Goal: Task Accomplishment & Management: Use online tool/utility

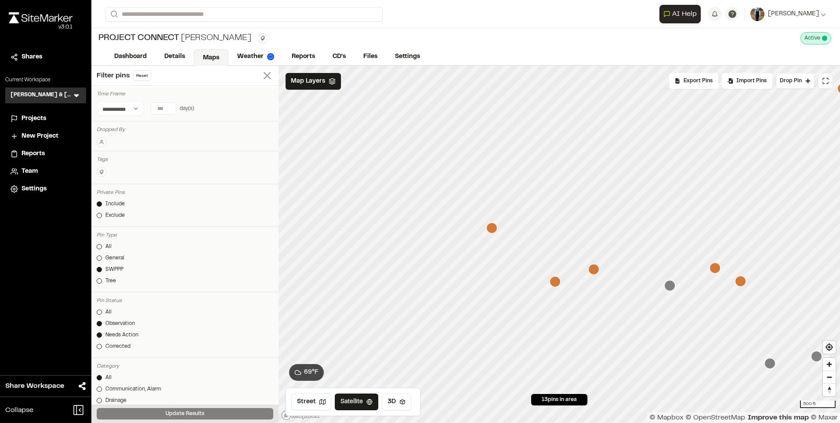
click at [261, 74] on icon at bounding box center [267, 75] width 12 height 12
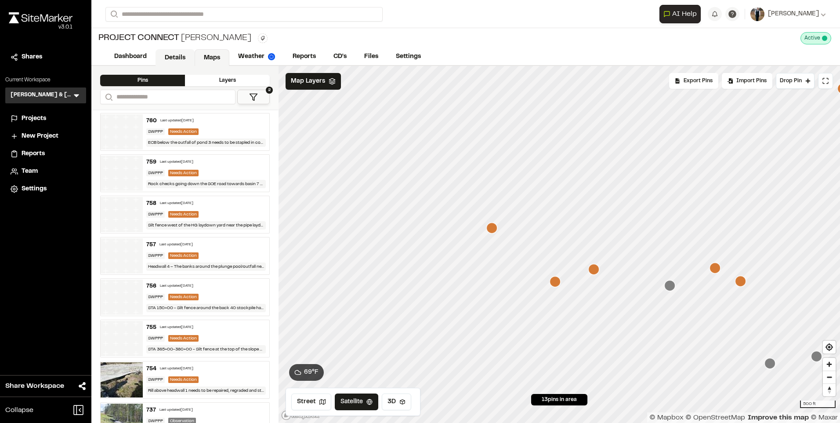
click at [166, 57] on link "Details" at bounding box center [175, 57] width 39 height 17
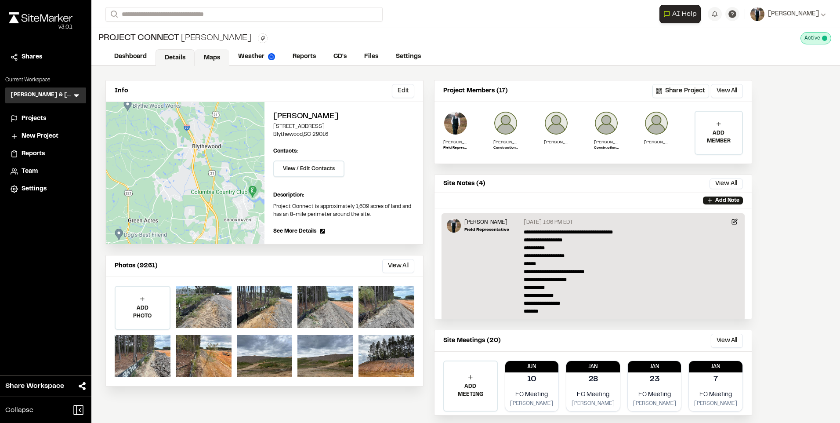
click at [201, 55] on link "Maps" at bounding box center [212, 57] width 35 height 17
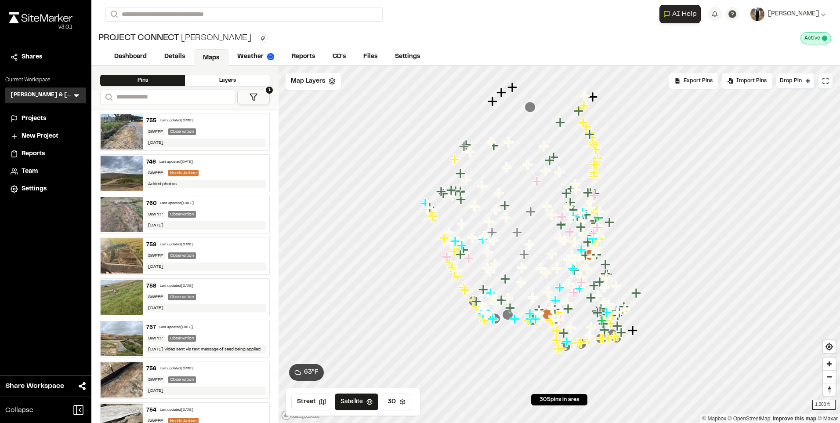
click at [208, 119] on div "755 Last updated [DATE]" at bounding box center [205, 121] width 119 height 8
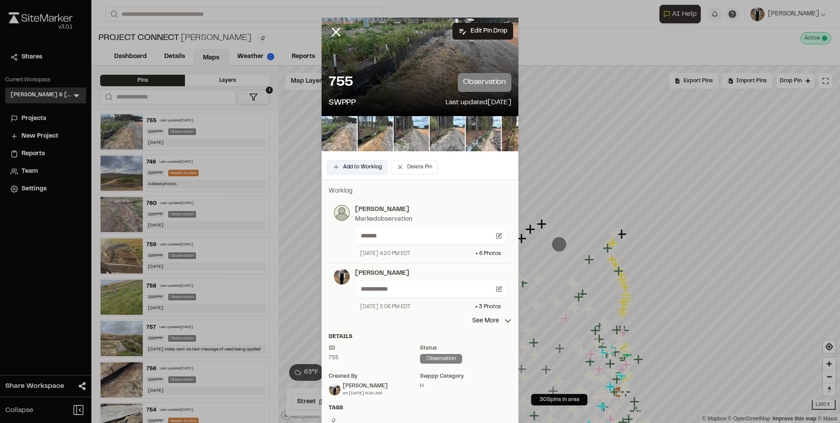
click at [348, 166] on button "Add to Worklog" at bounding box center [357, 167] width 61 height 14
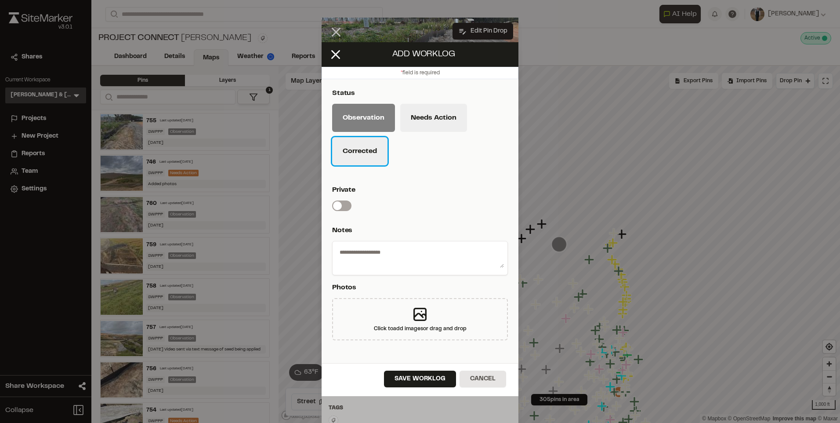
click at [350, 155] on button "Corrected" at bounding box center [359, 151] width 55 height 28
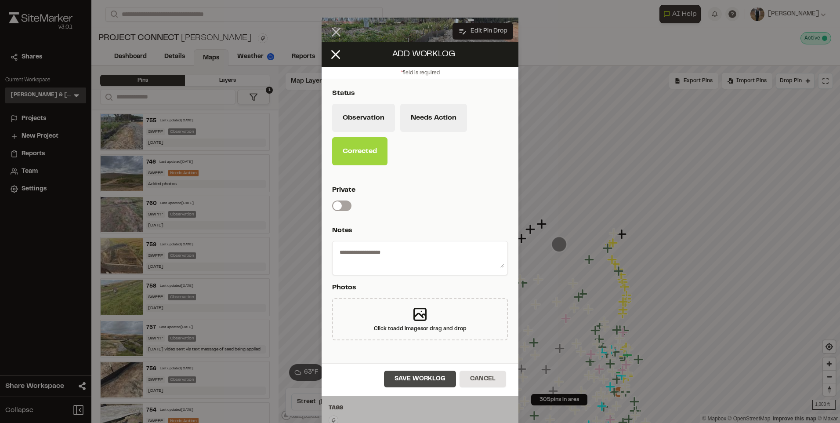
click at [416, 375] on button "Save Worklog" at bounding box center [420, 378] width 72 height 17
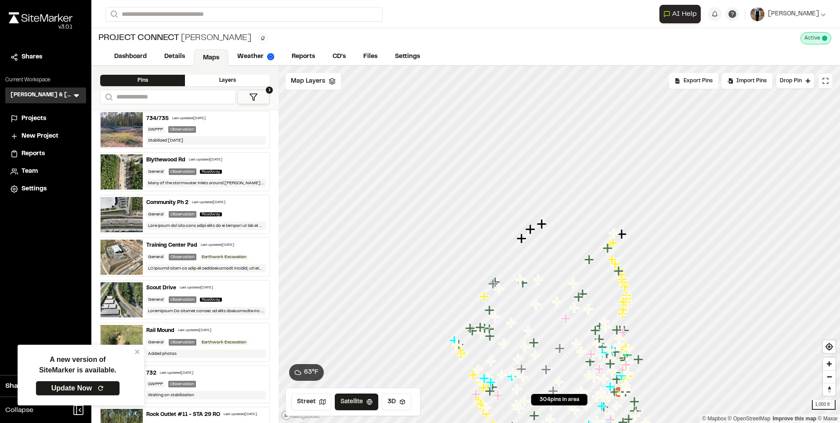
scroll to position [351, 0]
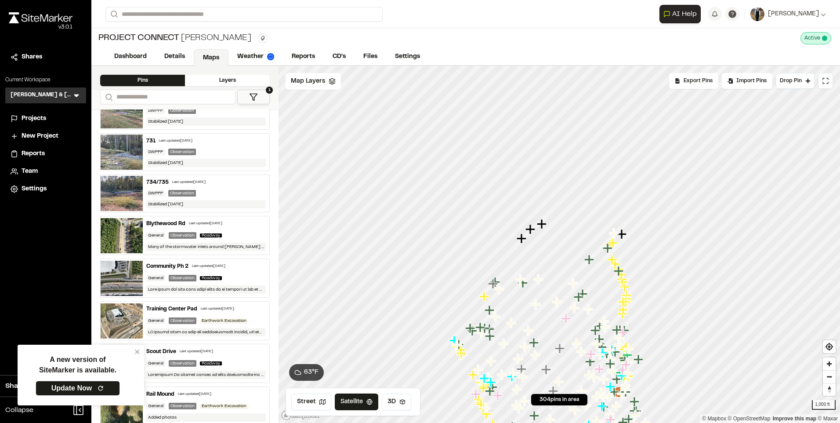
click at [177, 181] on div "Last updated [DATE]" at bounding box center [188, 182] width 33 height 5
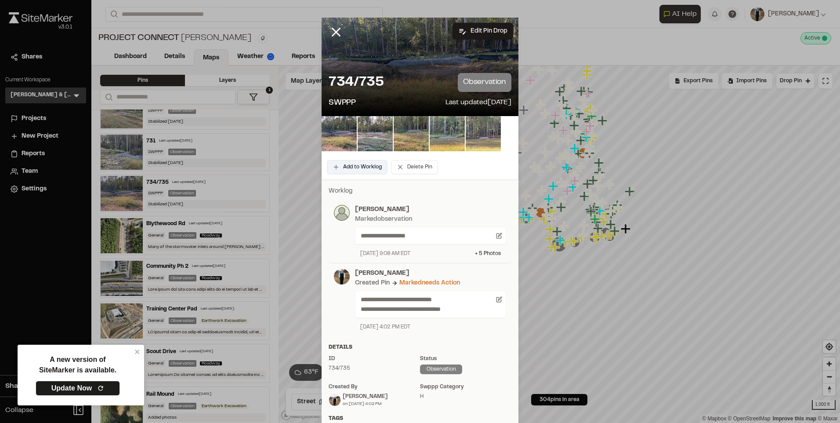
click at [358, 165] on button "Add to Worklog" at bounding box center [357, 167] width 61 height 14
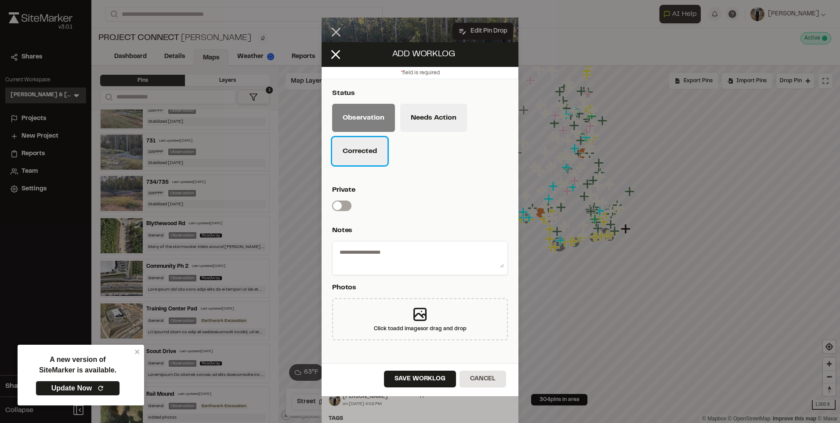
click at [361, 145] on button "Corrected" at bounding box center [359, 151] width 55 height 28
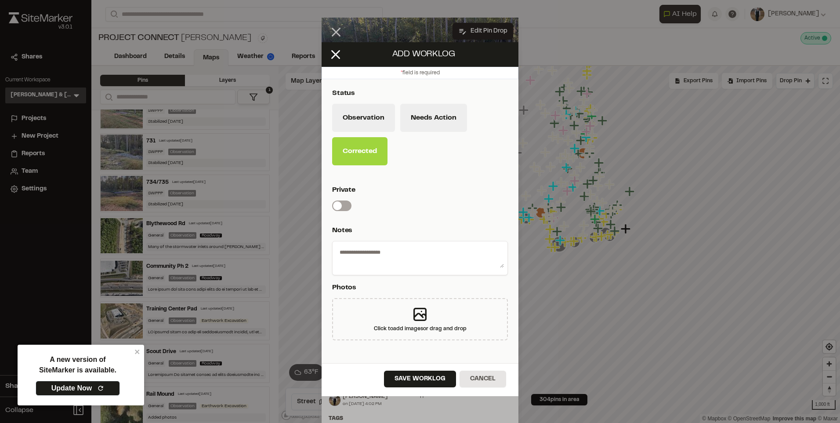
click at [398, 368] on div "Save Worklog Cancel" at bounding box center [420, 379] width 197 height 33
click at [399, 372] on button "Save Worklog" at bounding box center [420, 378] width 72 height 17
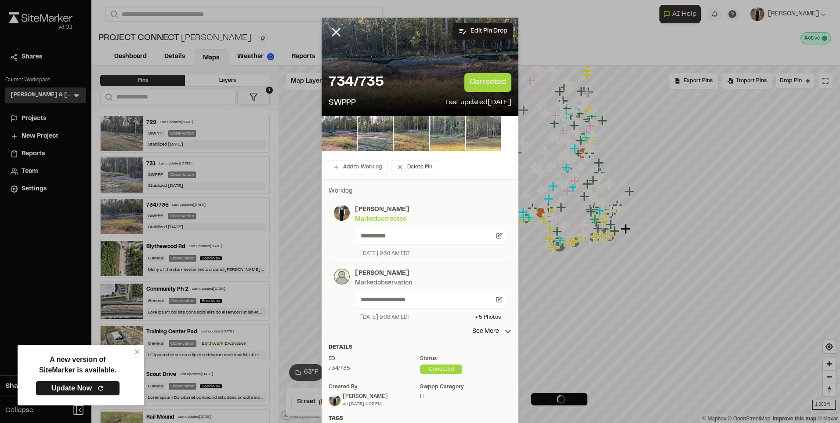
scroll to position [374, 0]
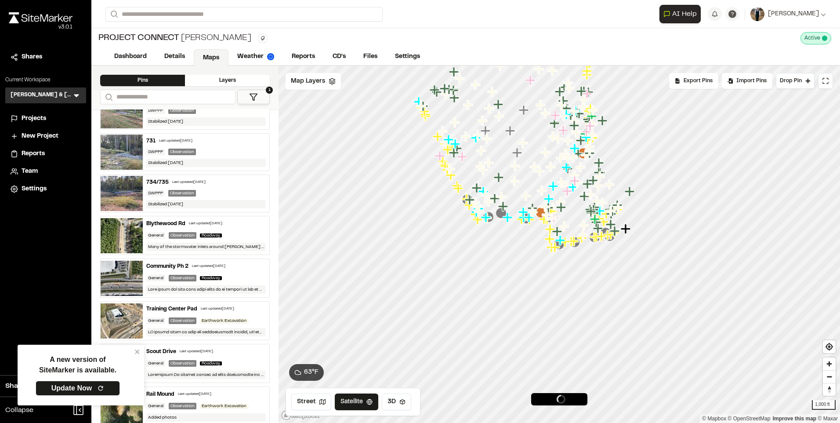
click at [174, 138] on div "Last updated [DATE]" at bounding box center [175, 140] width 33 height 5
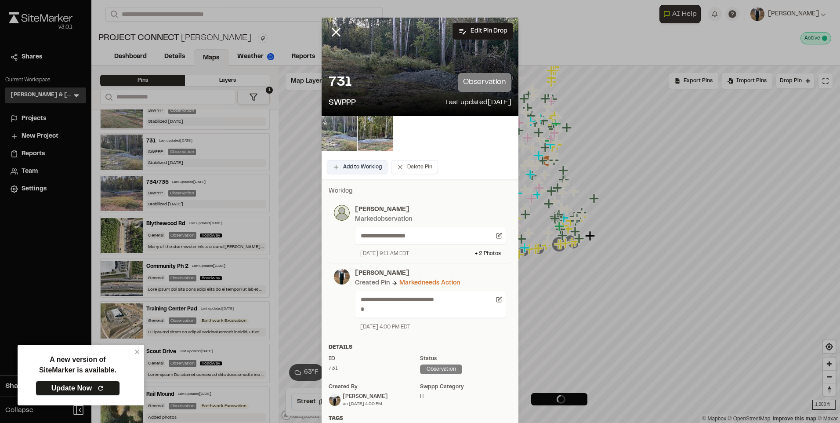
click at [336, 169] on button "Add to Worklog" at bounding box center [357, 167] width 61 height 14
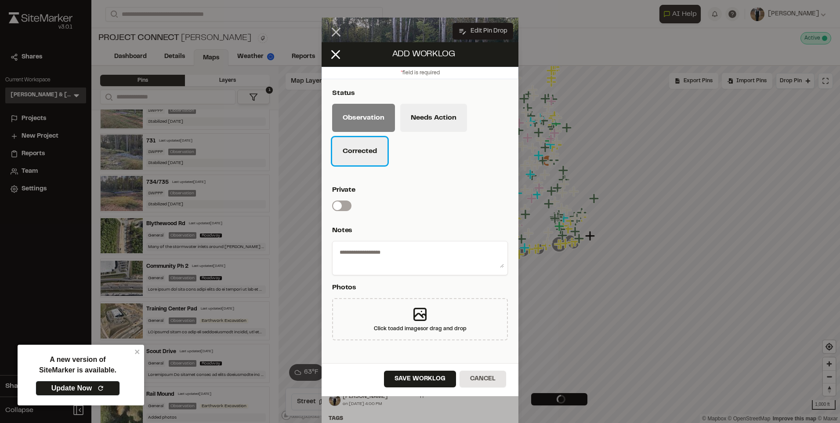
click at [363, 165] on button "Corrected" at bounding box center [359, 151] width 55 height 28
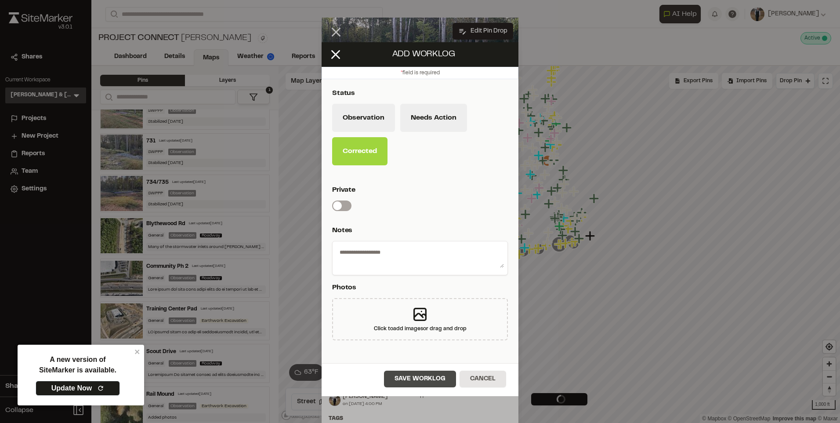
click at [420, 382] on button "Save Worklog" at bounding box center [420, 378] width 72 height 17
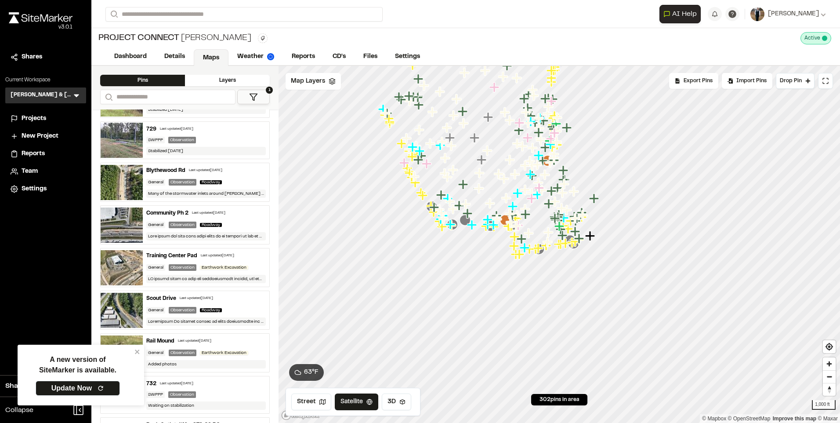
scroll to position [264, 0]
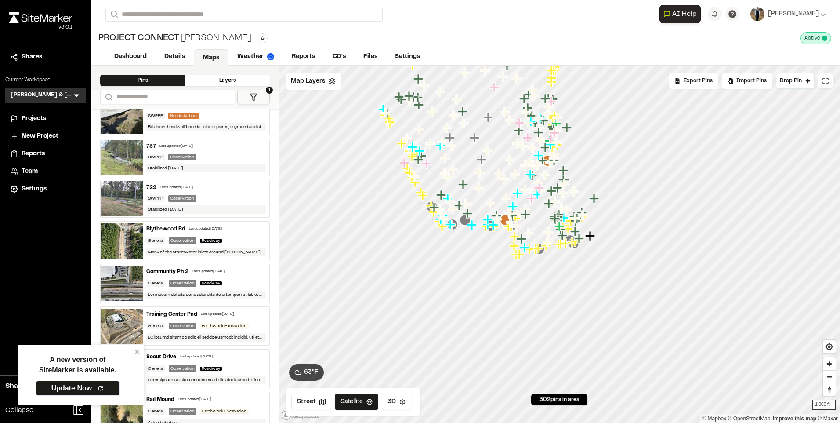
click at [188, 189] on div "729 Last updated [DATE]" at bounding box center [205, 188] width 119 height 8
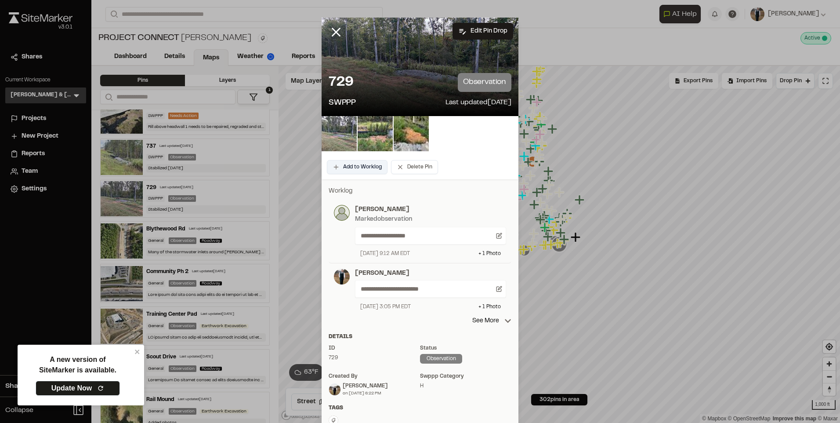
click at [342, 167] on button "Add to Worklog" at bounding box center [357, 167] width 61 height 14
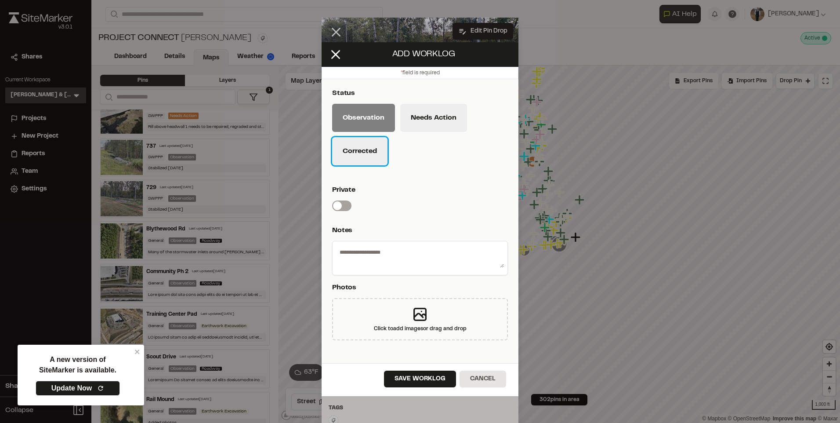
click at [356, 148] on button "Corrected" at bounding box center [359, 151] width 55 height 28
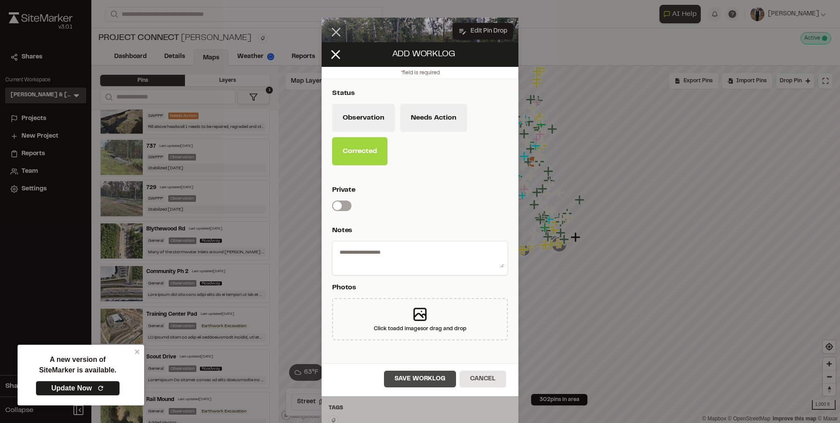
click at [412, 375] on button "Save Worklog" at bounding box center [420, 378] width 72 height 17
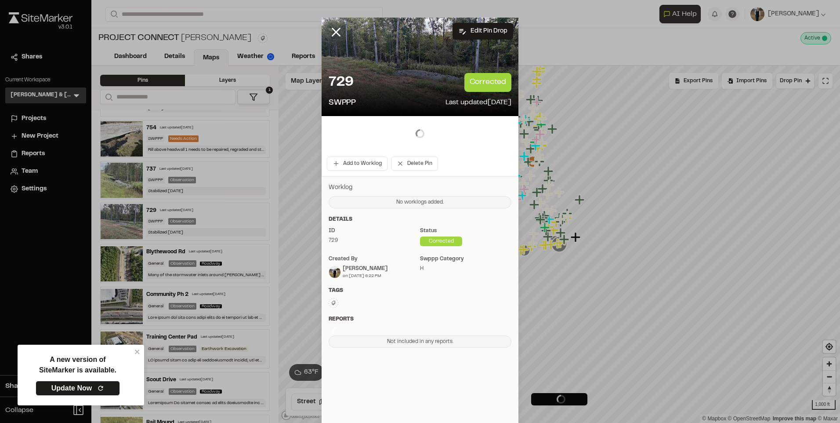
scroll to position [286, 0]
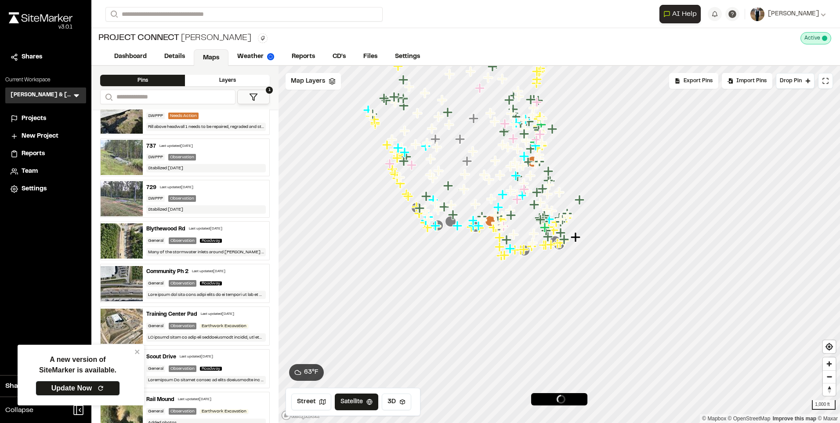
click at [193, 147] on div "Last updated [DATE]" at bounding box center [175, 146] width 33 height 5
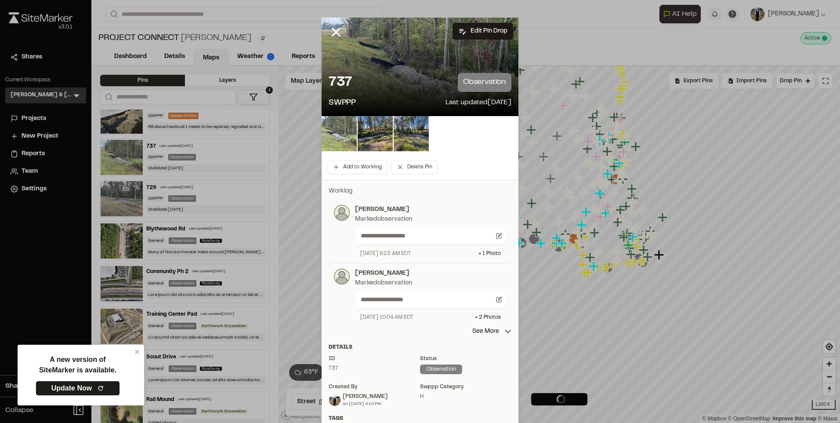
click at [355, 155] on div "Add to Worklog Delete Pin" at bounding box center [420, 167] width 197 height 25
click at [352, 162] on button "Add to Worklog" at bounding box center [357, 167] width 61 height 14
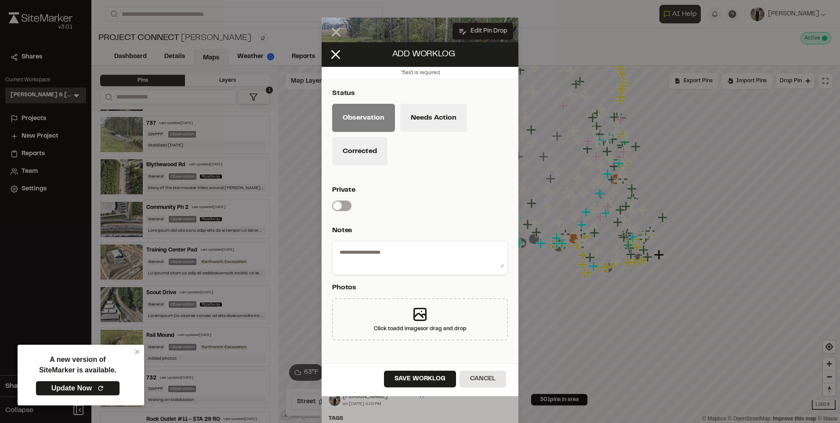
scroll to position [264, 0]
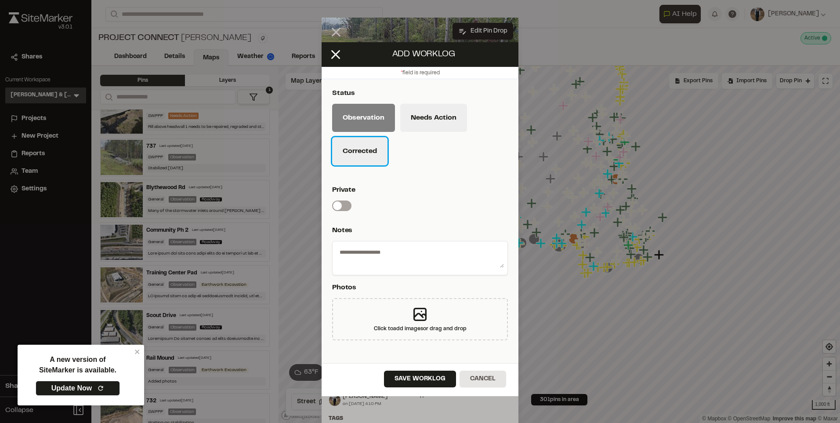
click at [374, 143] on button "Corrected" at bounding box center [359, 151] width 55 height 28
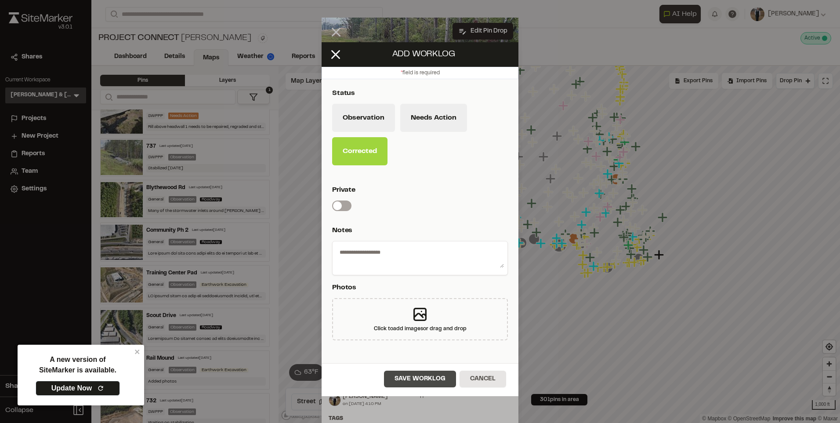
click at [418, 375] on button "Save Worklog" at bounding box center [420, 378] width 72 height 17
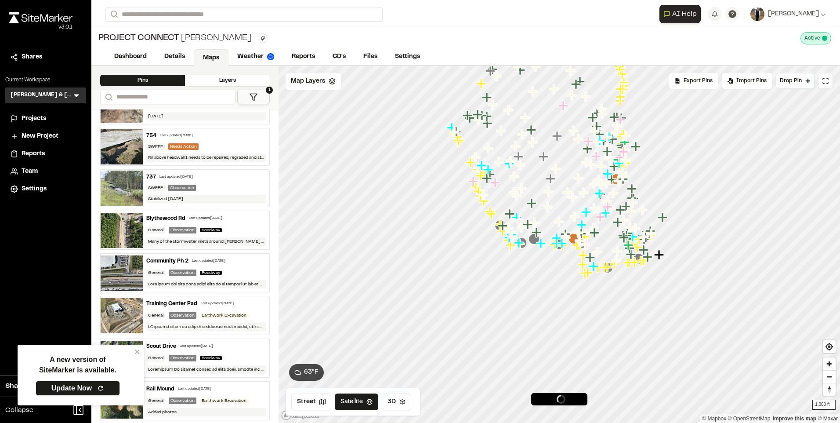
scroll to position [199, 0]
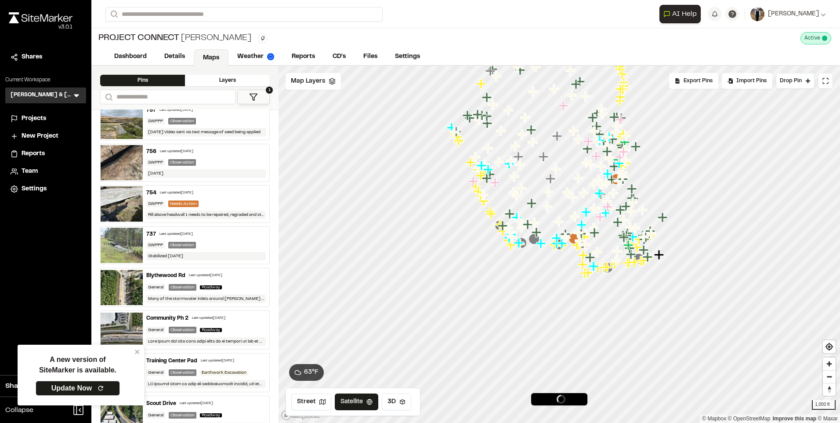
click at [167, 232] on div "Last updated [DATE]" at bounding box center [175, 234] width 33 height 5
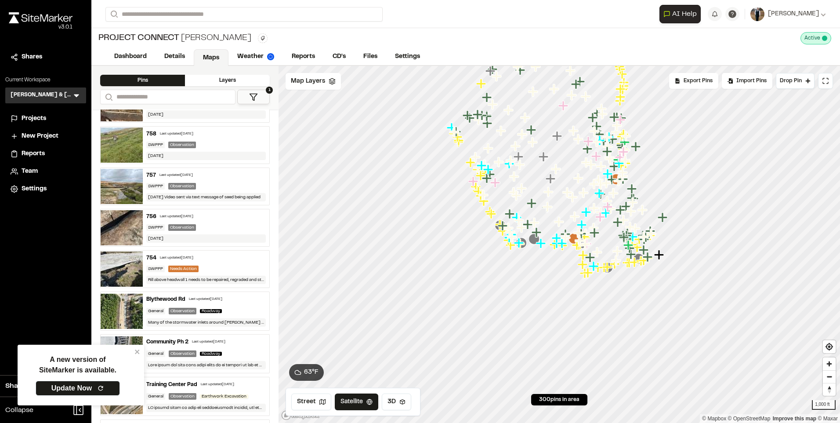
scroll to position [88, 0]
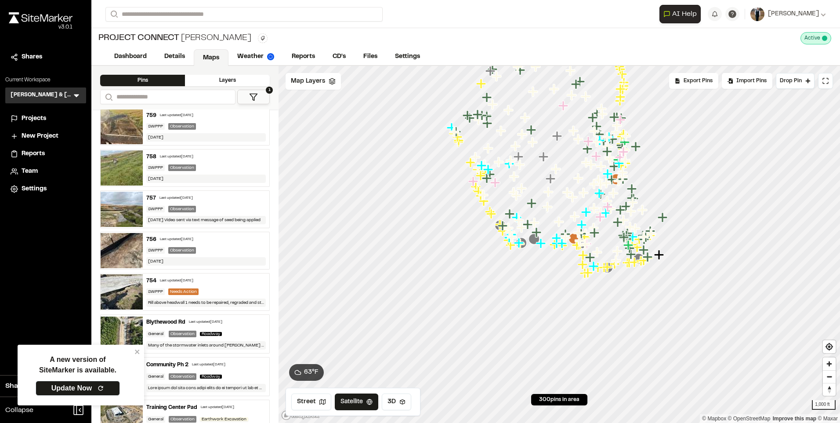
click at [181, 235] on div "756 Last updated [DATE]" at bounding box center [205, 239] width 119 height 8
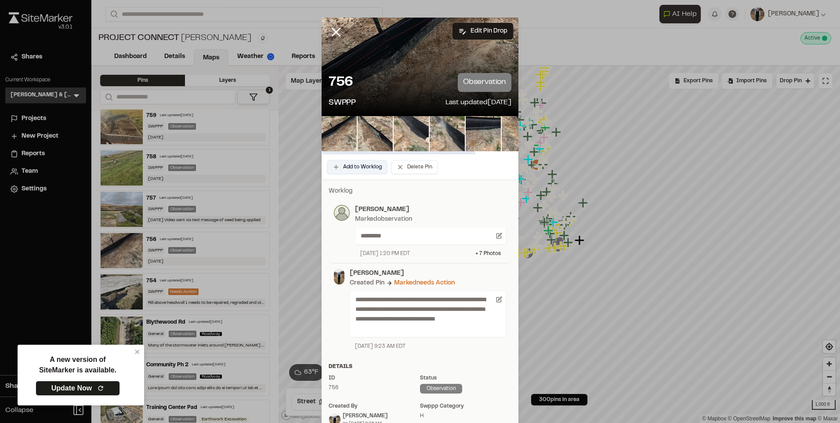
click at [359, 161] on button "Add to Worklog" at bounding box center [357, 167] width 61 height 14
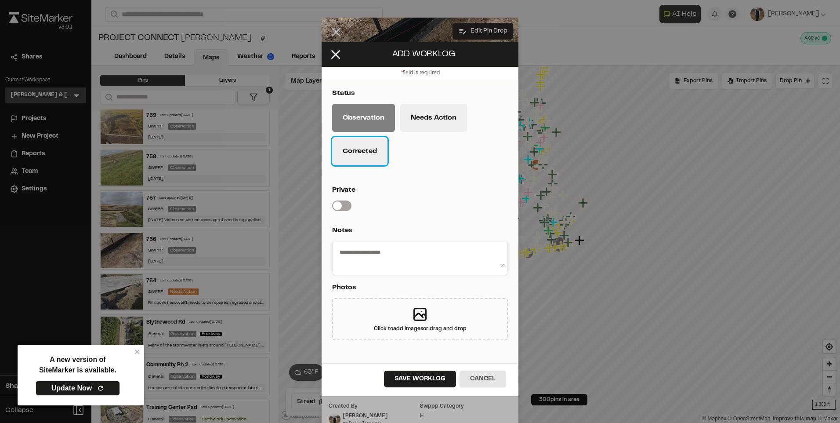
click at [361, 138] on button "Corrected" at bounding box center [359, 151] width 55 height 28
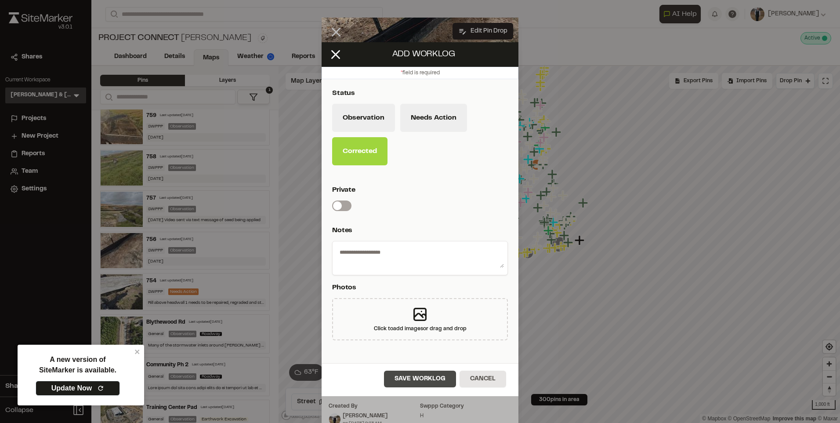
click at [405, 382] on button "Save Worklog" at bounding box center [420, 378] width 72 height 17
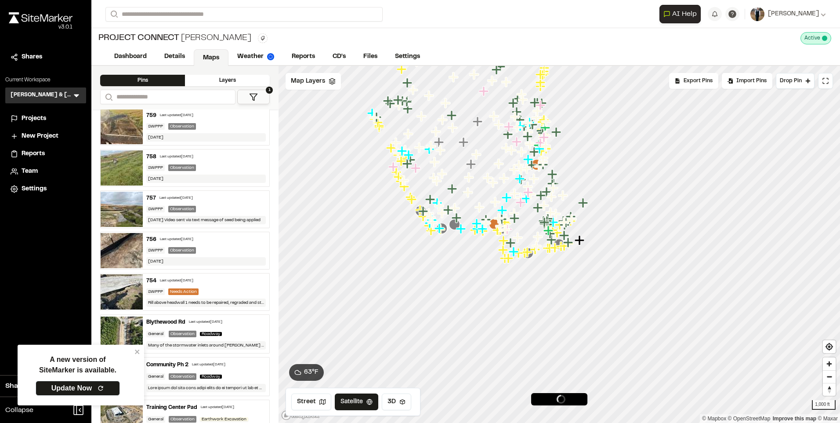
scroll to position [0, 0]
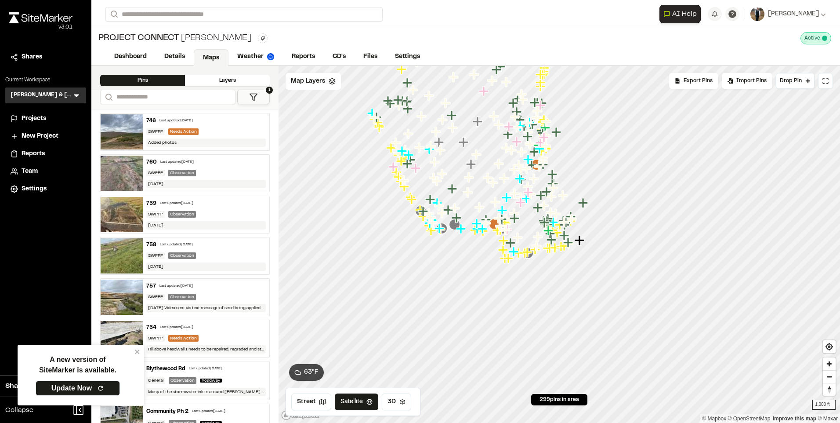
click at [193, 286] on div "Last updated [DATE]" at bounding box center [175, 285] width 33 height 5
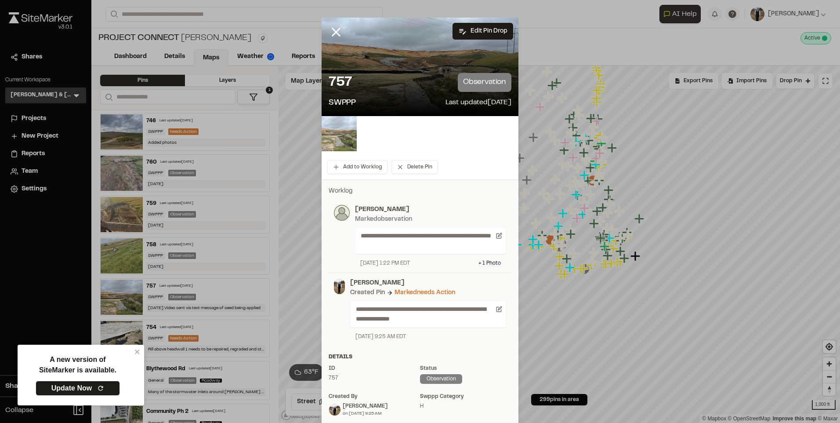
click at [335, 133] on img at bounding box center [339, 133] width 35 height 35
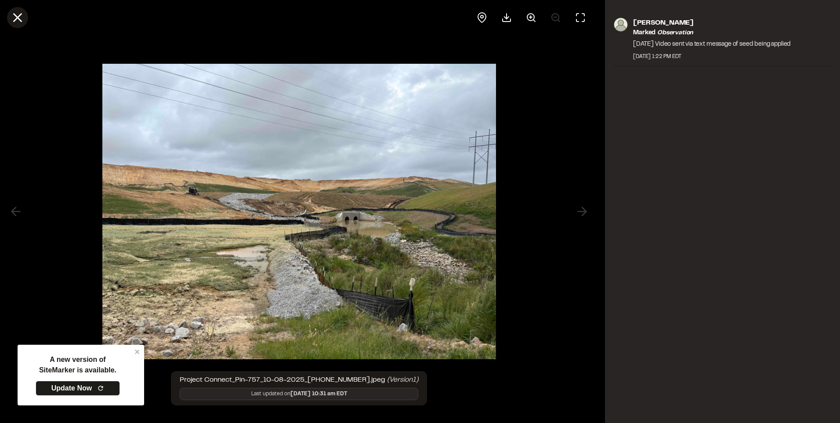
click at [13, 15] on icon at bounding box center [17, 17] width 15 height 15
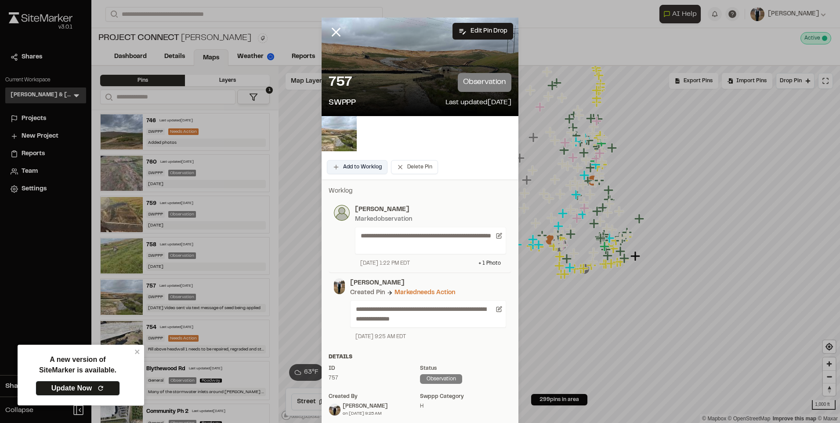
click at [347, 171] on button "Add to Worklog" at bounding box center [357, 167] width 61 height 14
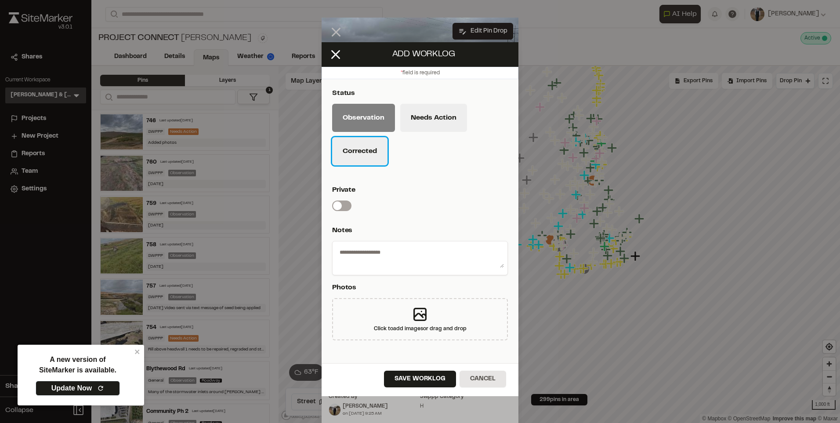
click at [353, 150] on button "Corrected" at bounding box center [359, 151] width 55 height 28
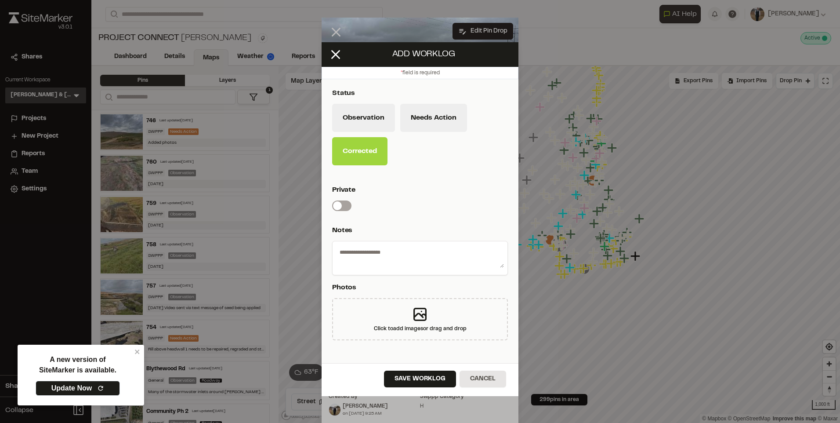
click at [423, 391] on div "Save Worklog Cancel" at bounding box center [420, 379] width 197 height 33
click at [423, 377] on button "Save Worklog" at bounding box center [420, 378] width 72 height 17
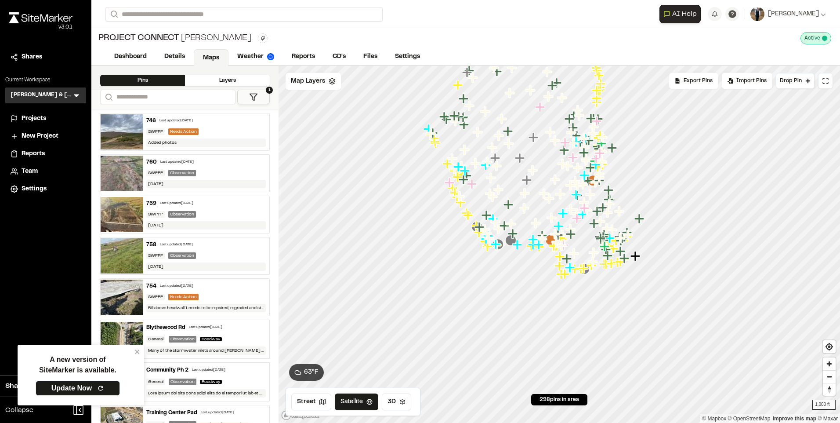
click at [186, 242] on div "Last updated [DATE]" at bounding box center [176, 244] width 33 height 5
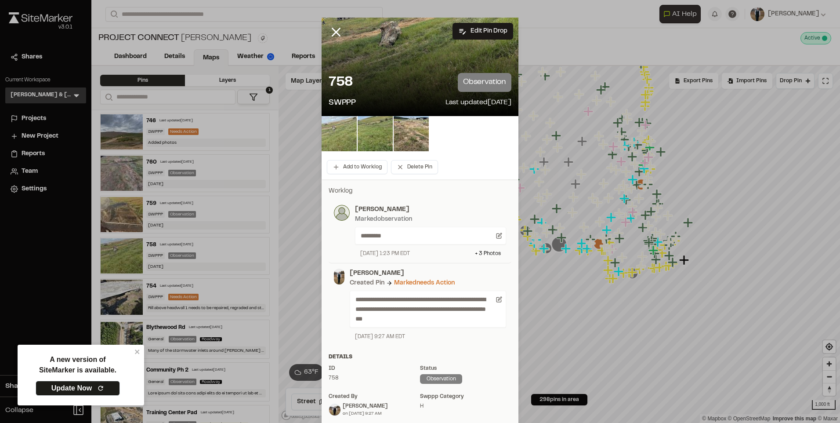
click at [340, 136] on img at bounding box center [339, 133] width 35 height 35
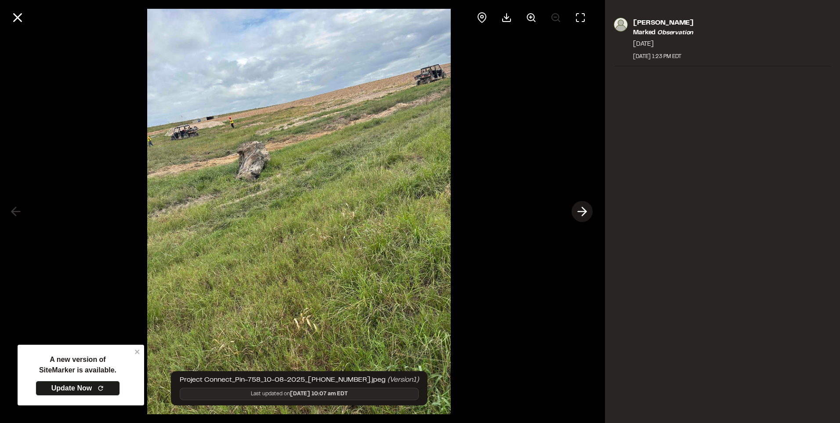
click at [581, 210] on icon at bounding box center [582, 211] width 14 height 15
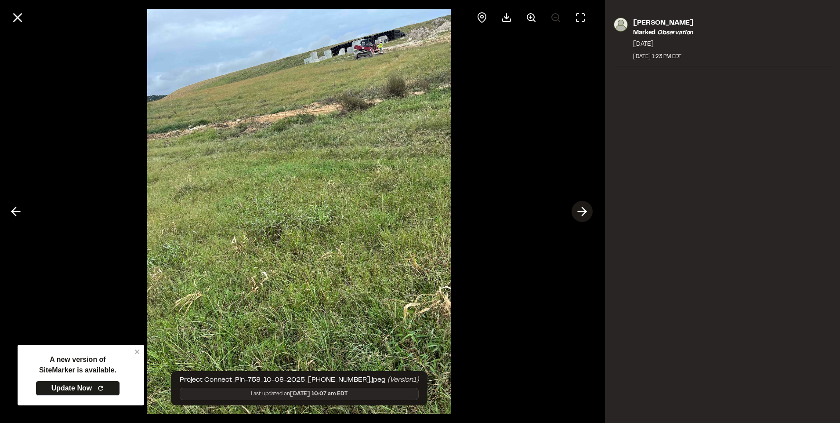
click at [581, 210] on icon at bounding box center [582, 211] width 14 height 15
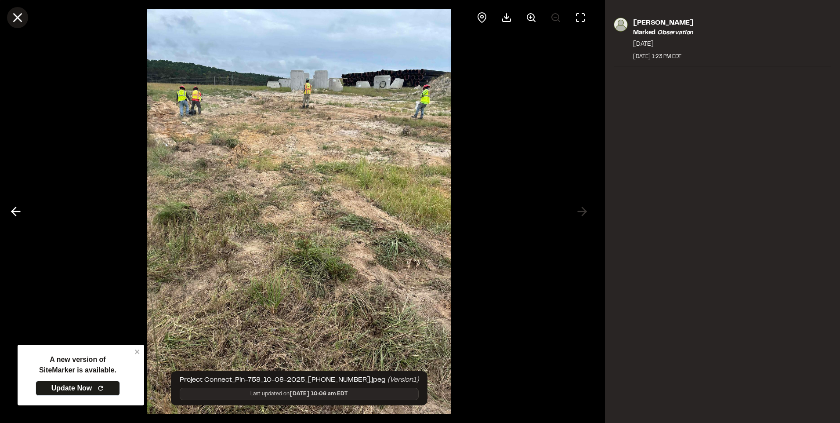
click at [11, 18] on icon at bounding box center [17, 17] width 15 height 15
